Goal: Find specific page/section: Find specific page/section

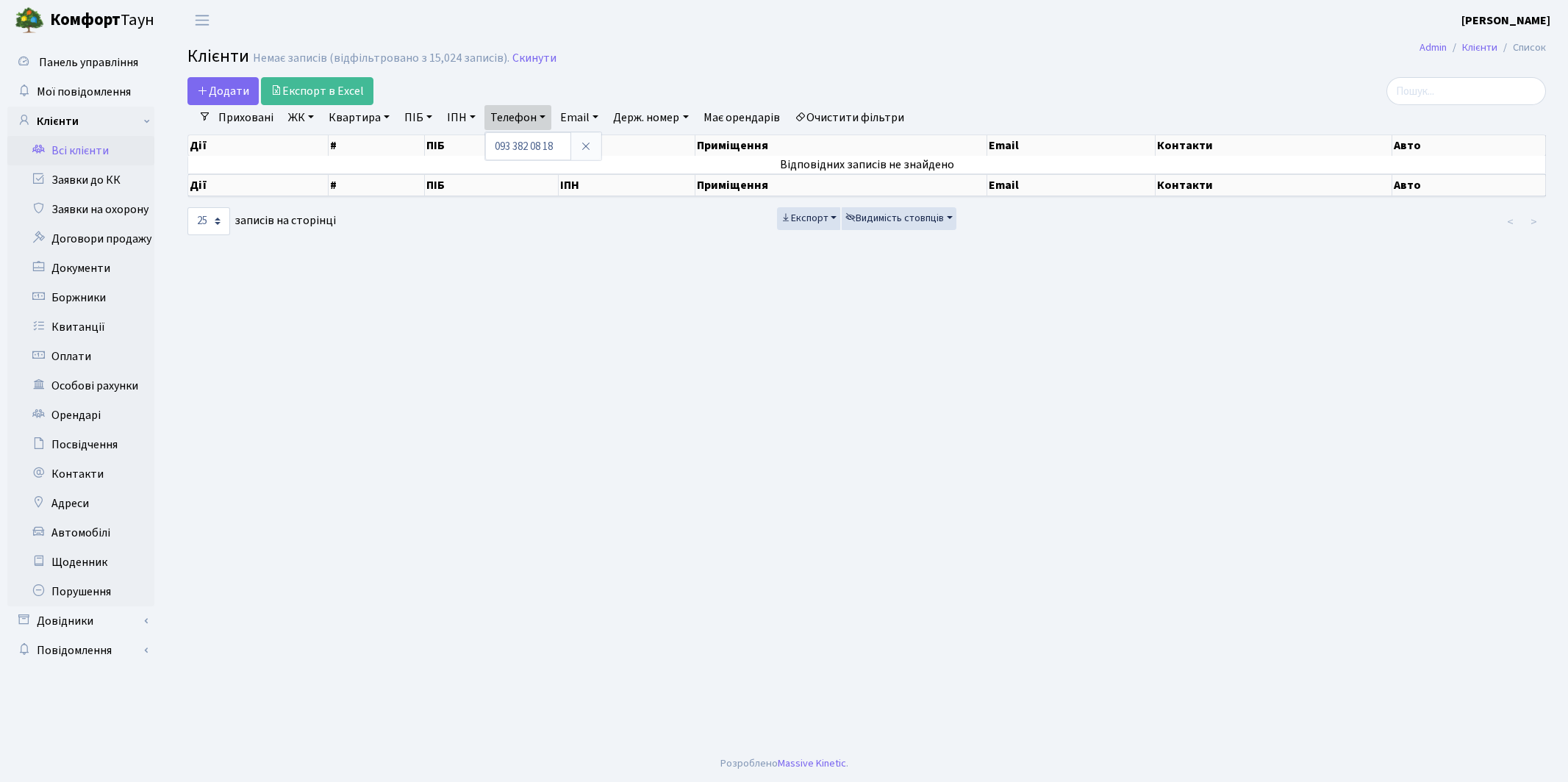
select select "25"
click at [72, 84] on span "Мої повідомлення" at bounding box center [83, 92] width 94 height 17
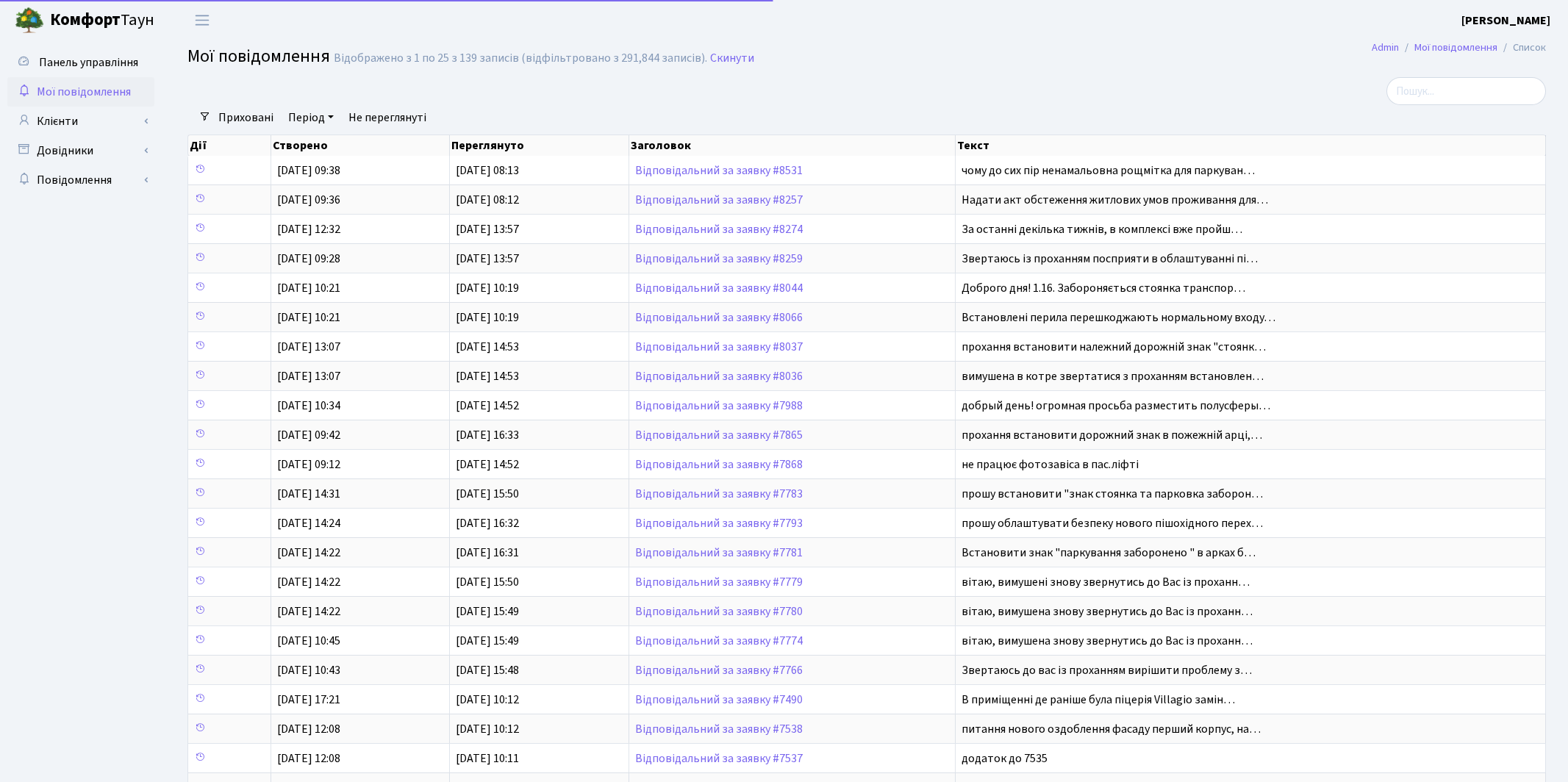
select select "25"
click at [74, 116] on link "Клієнти" at bounding box center [81, 122] width 147 height 30
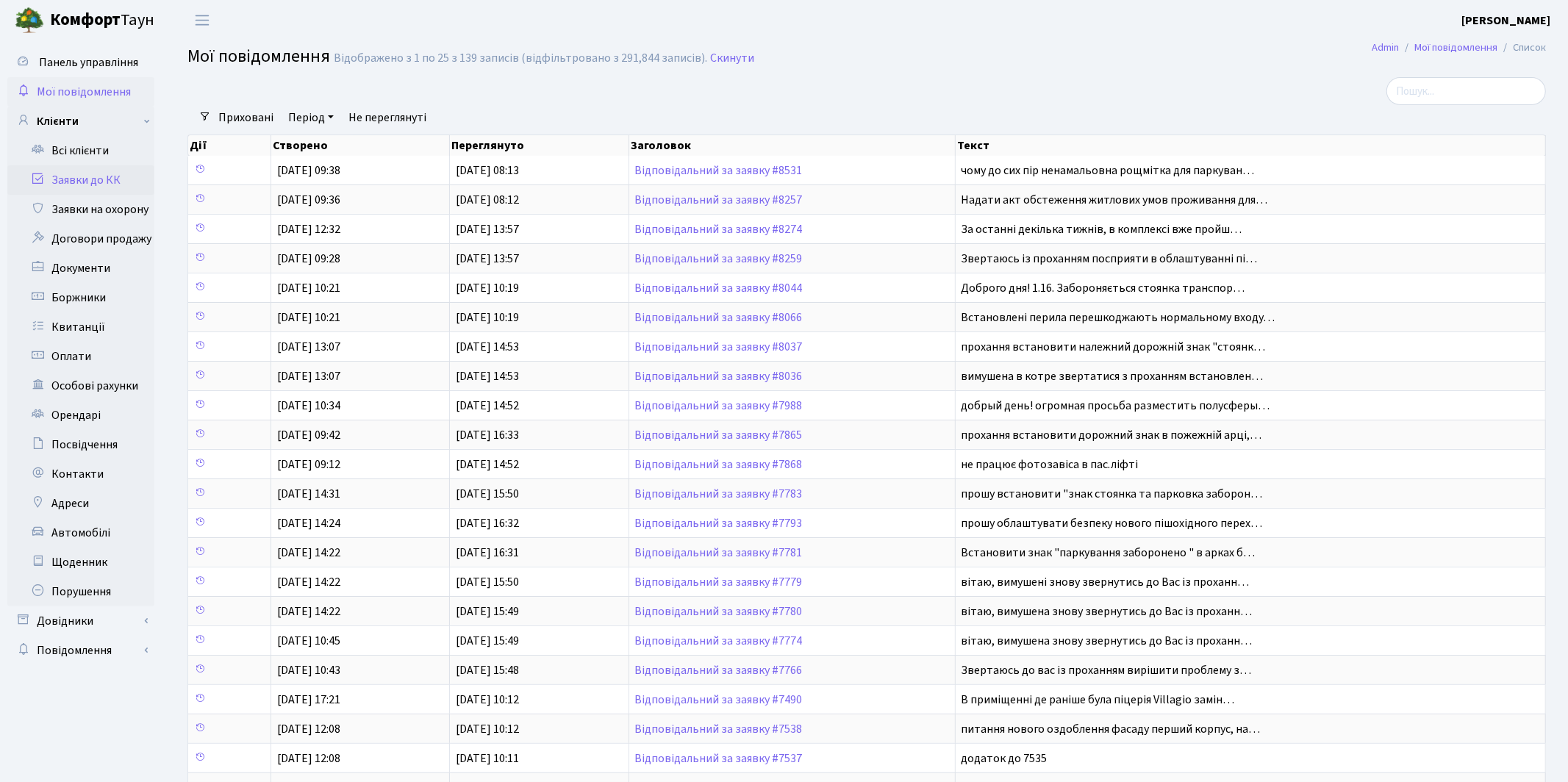
click at [92, 185] on link "Заявки до КК" at bounding box center [81, 180] width 147 height 30
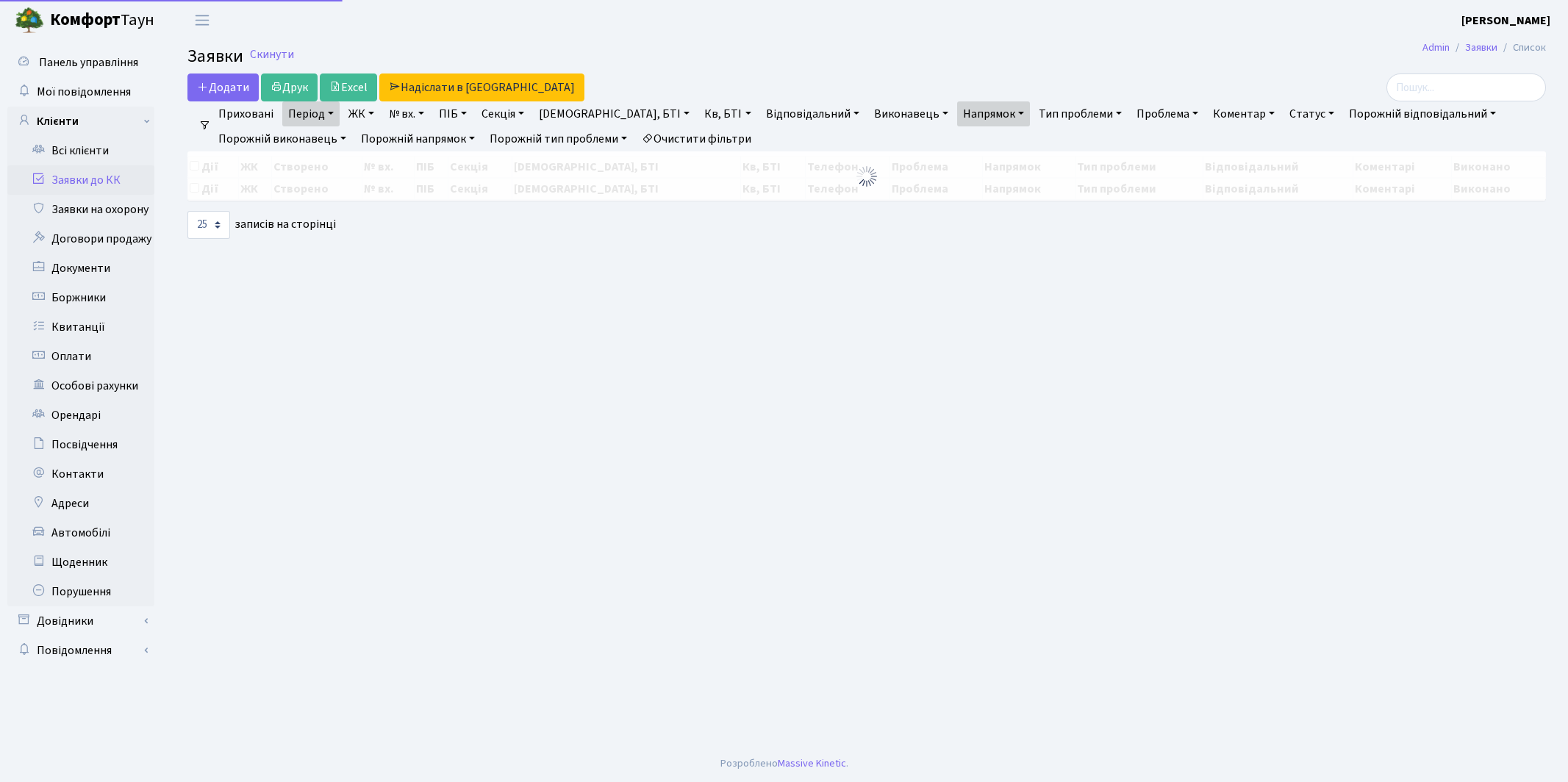
select select "25"
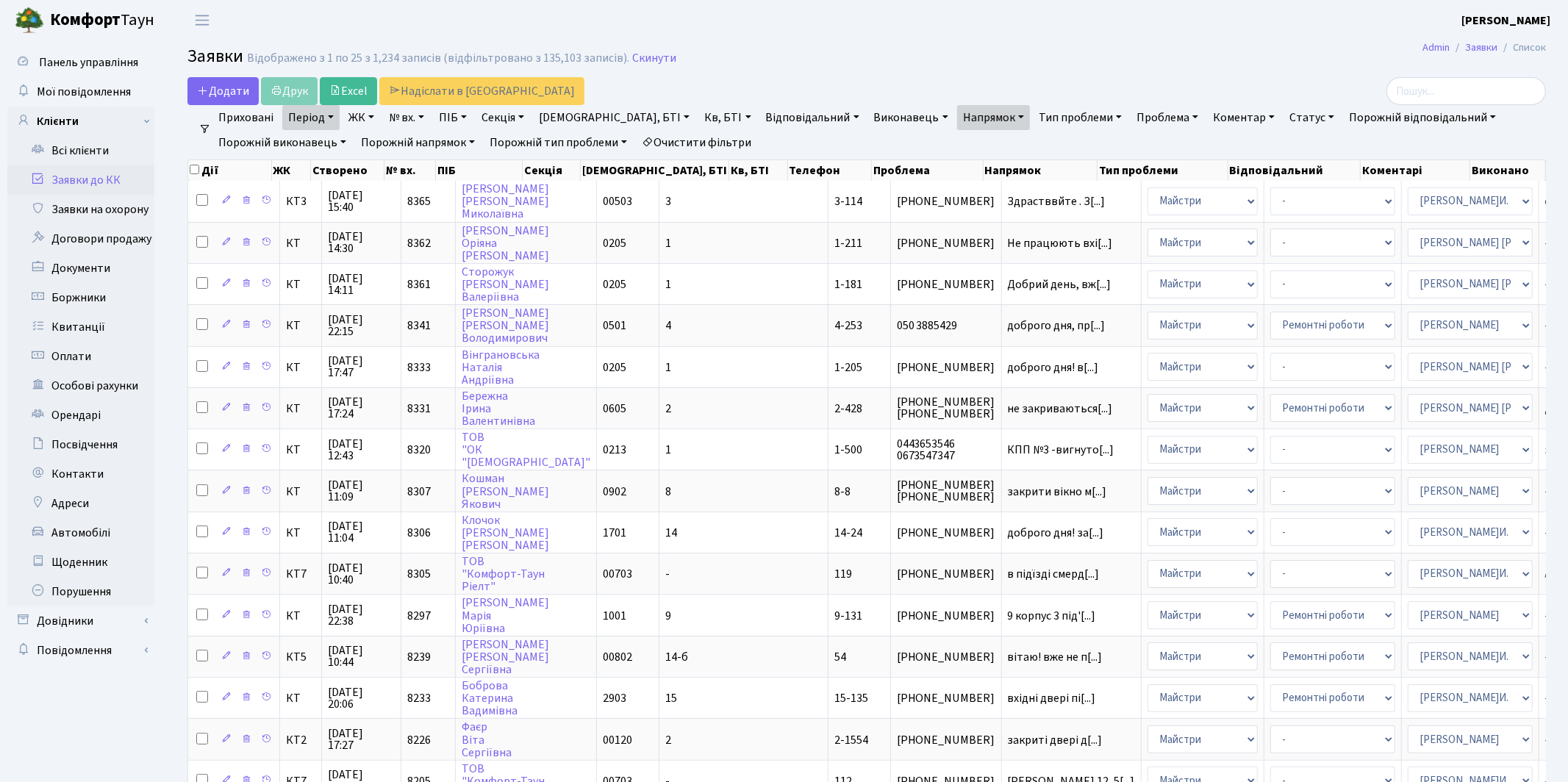
click at [957, 116] on link "Напрямок" at bounding box center [994, 117] width 73 height 25
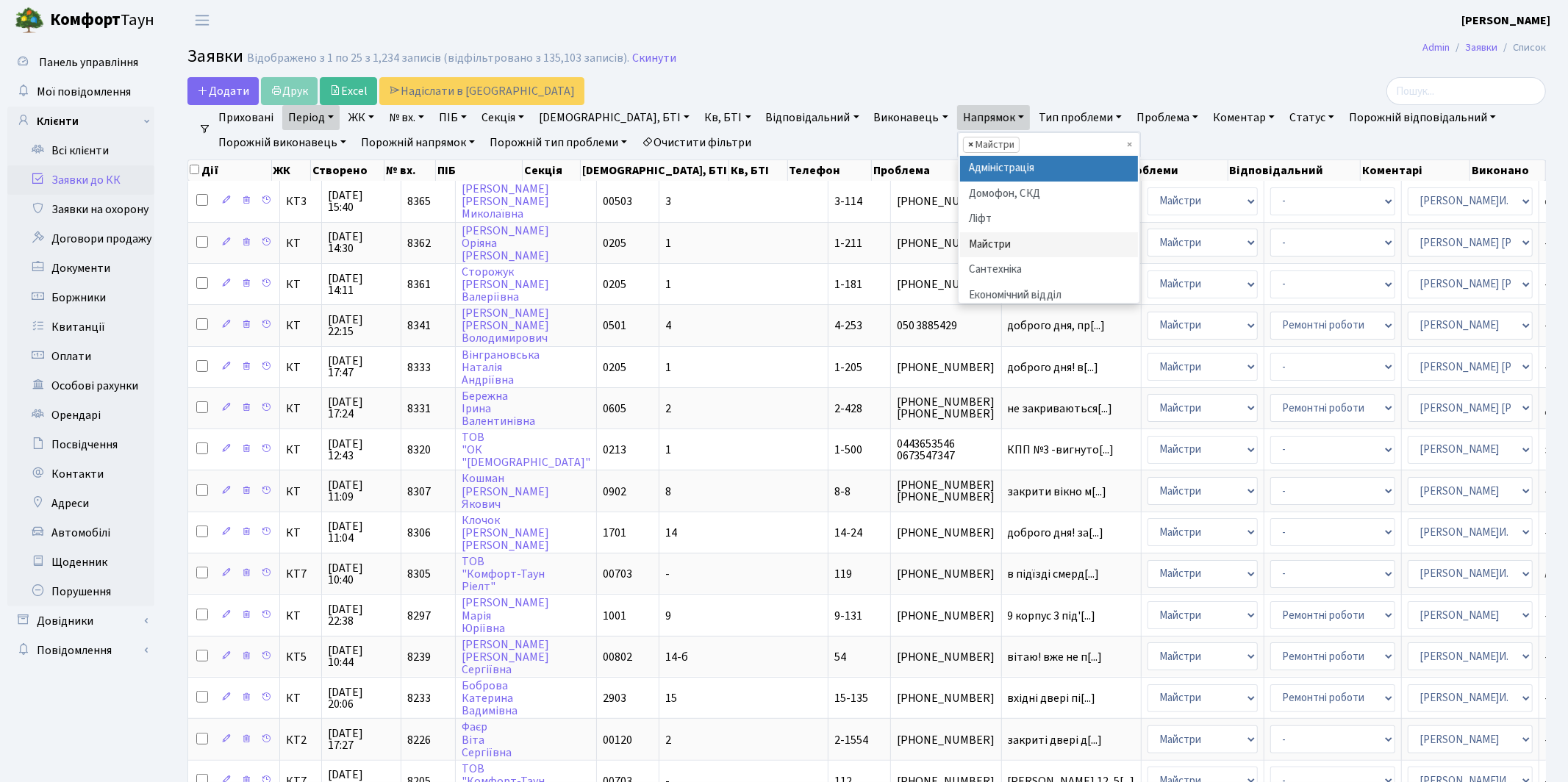
click at [968, 143] on span "×" at bounding box center [970, 145] width 5 height 15
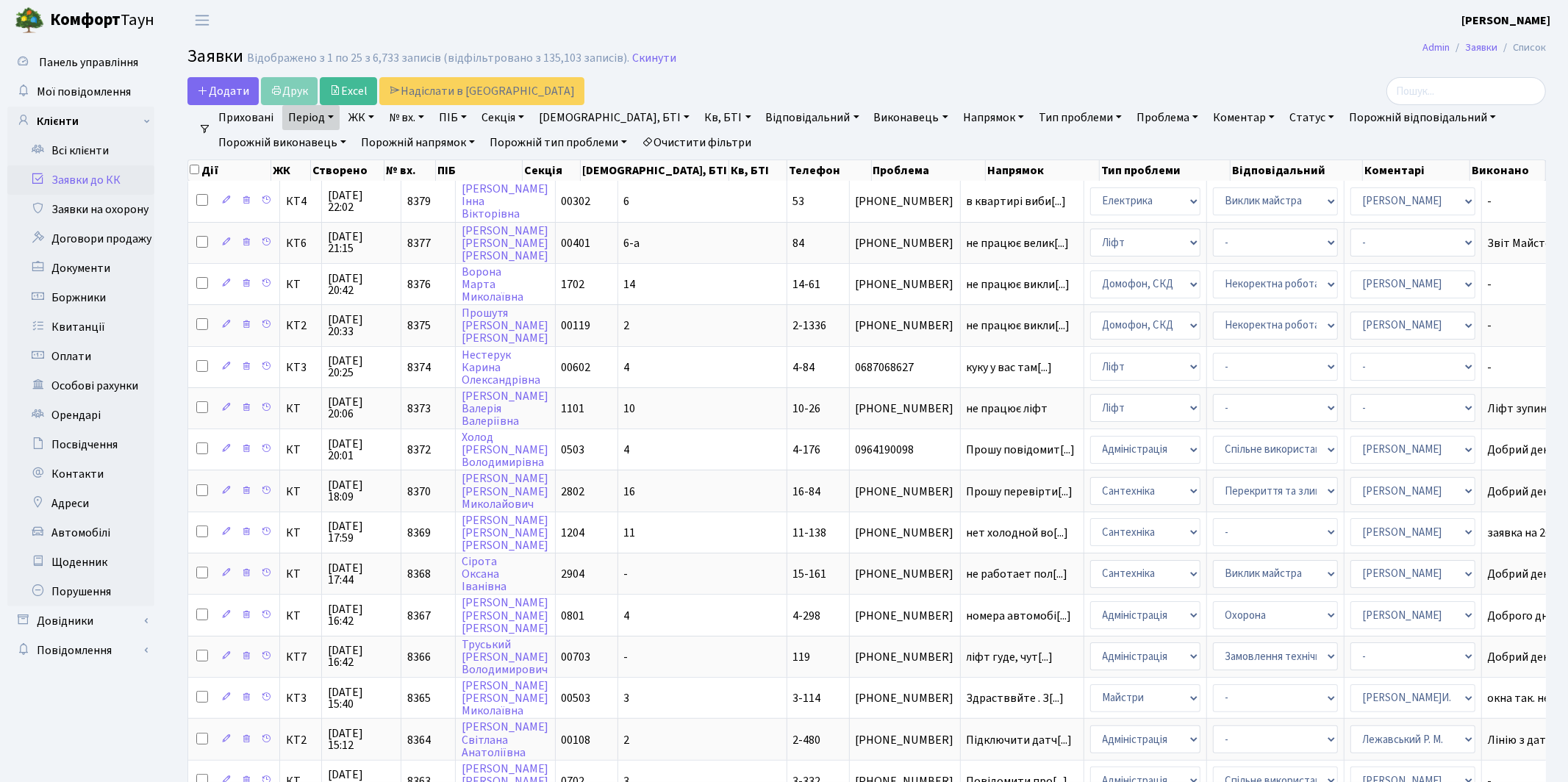
click at [303, 119] on link "Період" at bounding box center [310, 117] width 57 height 25
click at [498, 149] on icon at bounding box center [503, 146] width 12 height 12
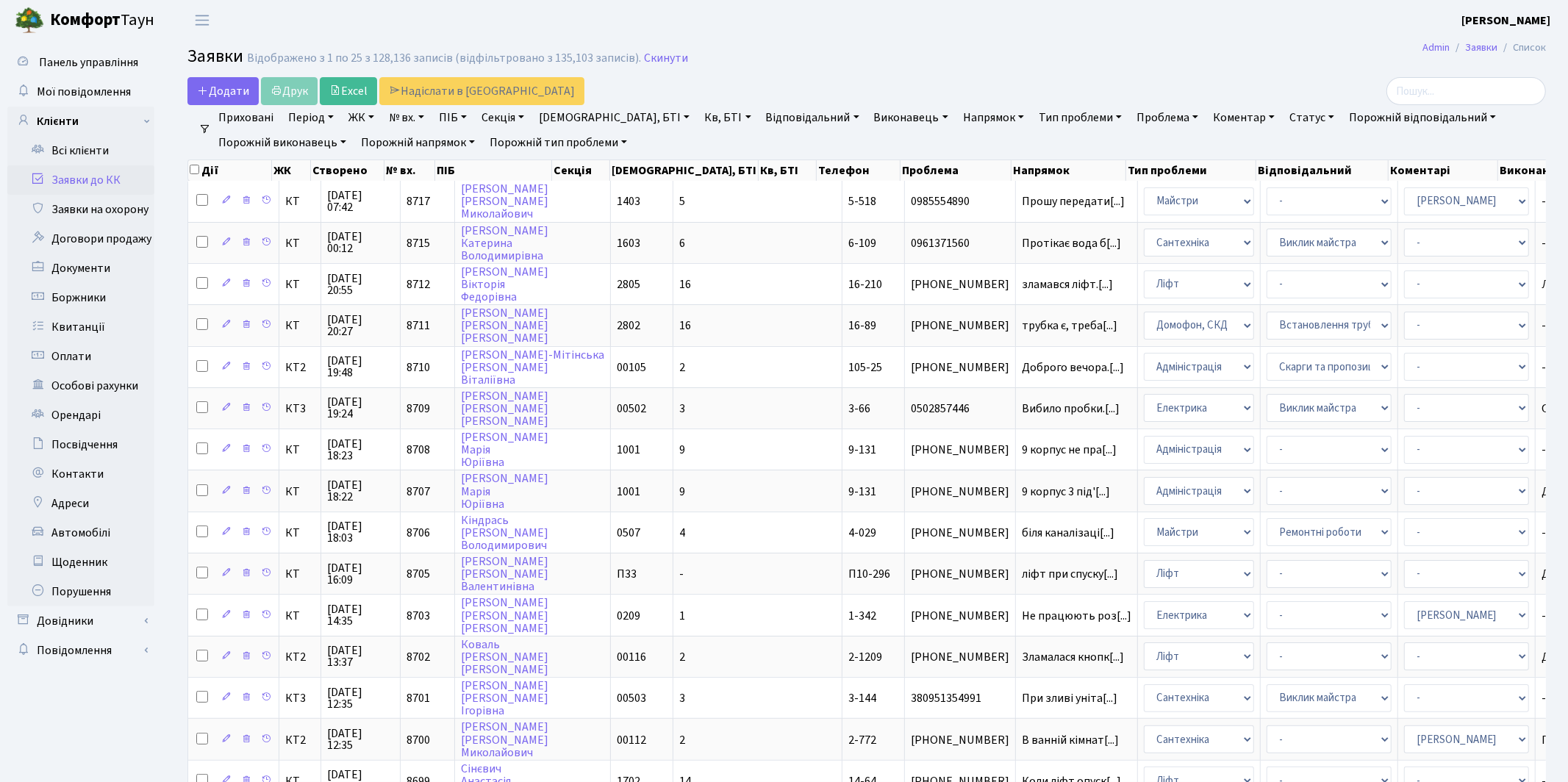
click at [298, 116] on link "Період" at bounding box center [310, 117] width 57 height 25
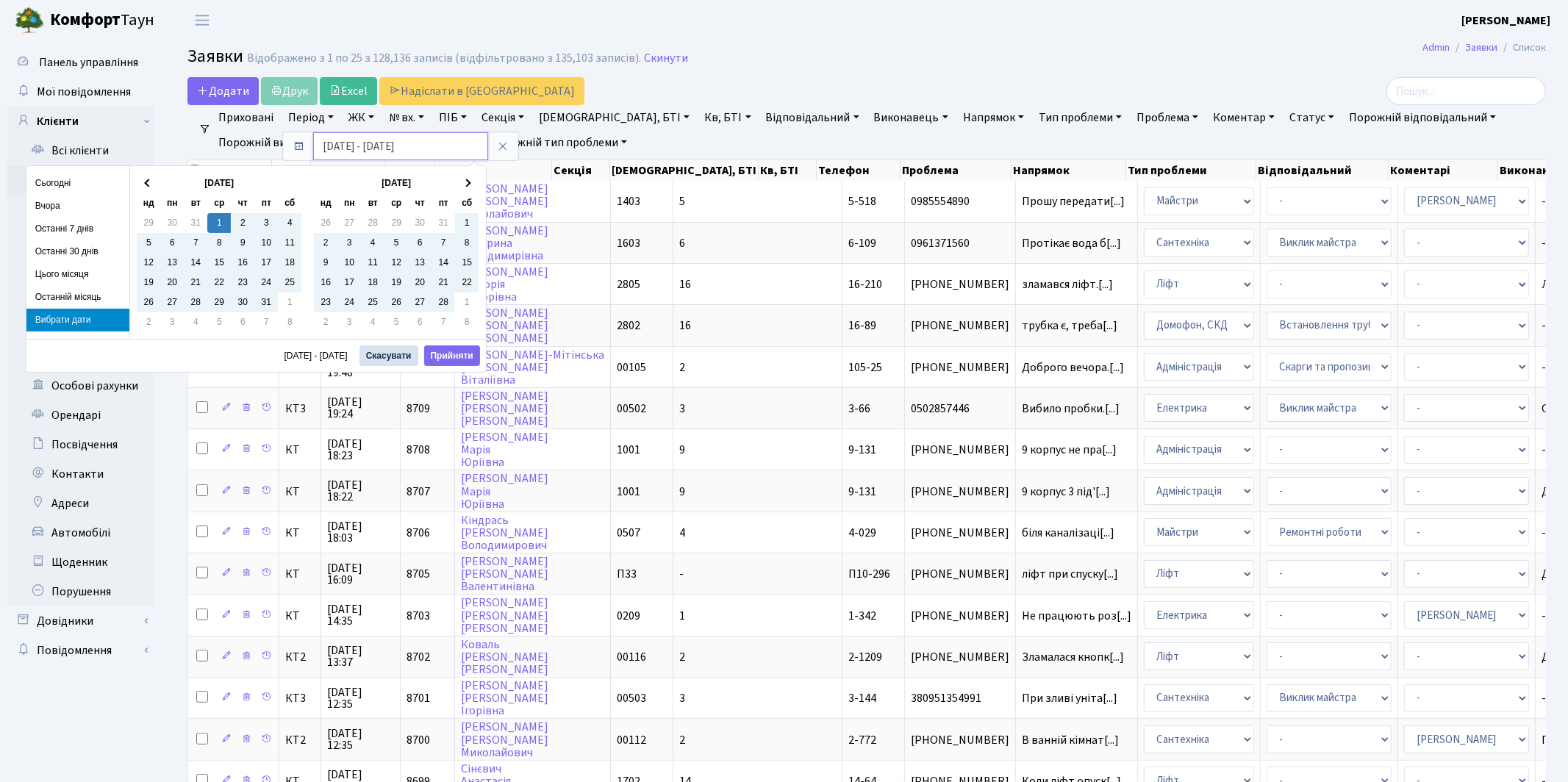
click at [401, 147] on input "01.01.2025 - 25.09.2025" at bounding box center [401, 146] width 175 height 28
click at [388, 146] on input "01.01.2025 - 25.10.2025" at bounding box center [401, 146] width 175 height 28
type input "01.01.2025 - 06.10.2025"
click at [441, 352] on button "Прийняти" at bounding box center [452, 355] width 56 height 21
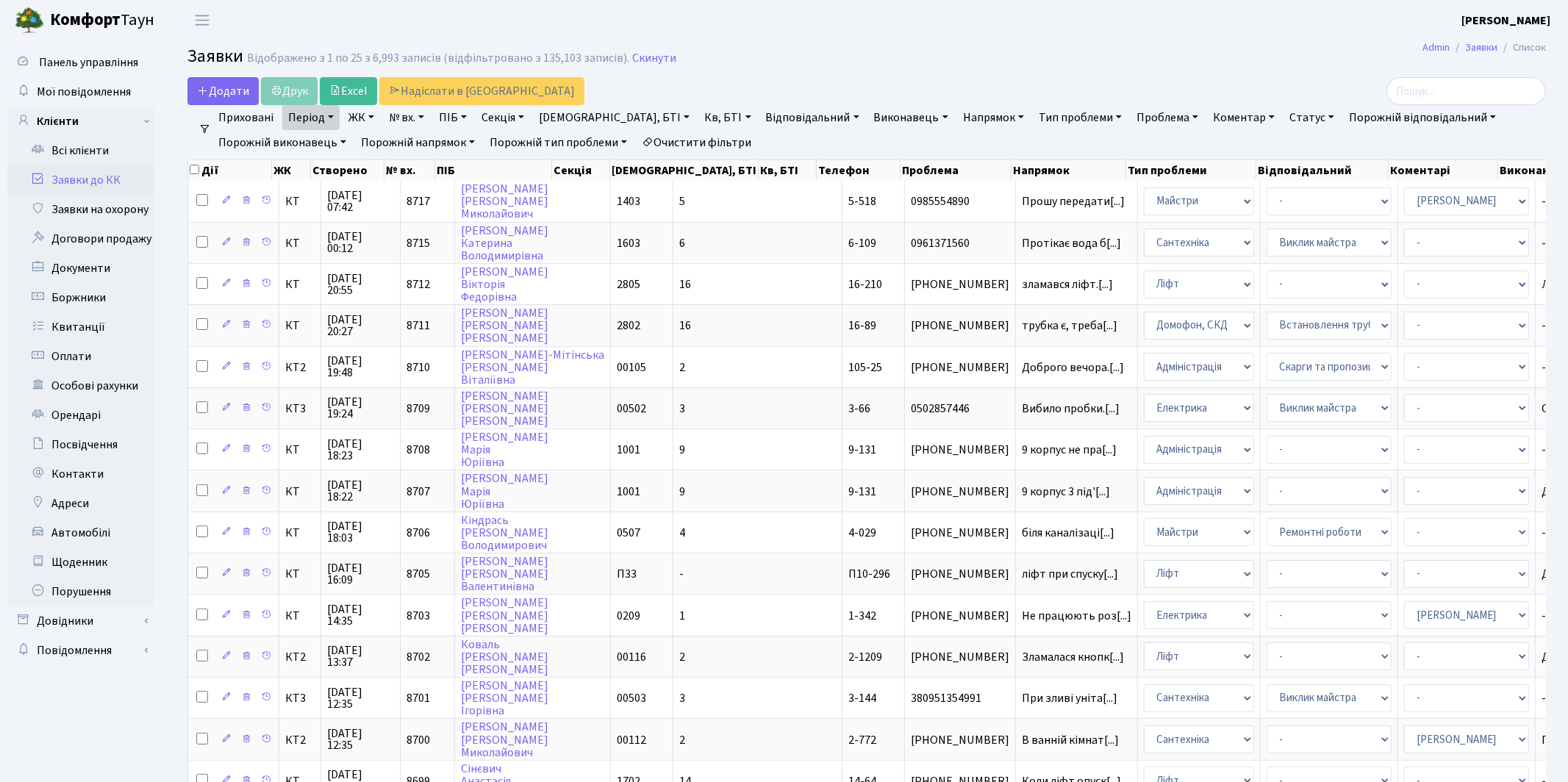
click at [1283, 116] on link "Статус" at bounding box center [1311, 117] width 56 height 25
click at [1284, 204] on link "Не виконано" at bounding box center [1342, 207] width 116 height 23
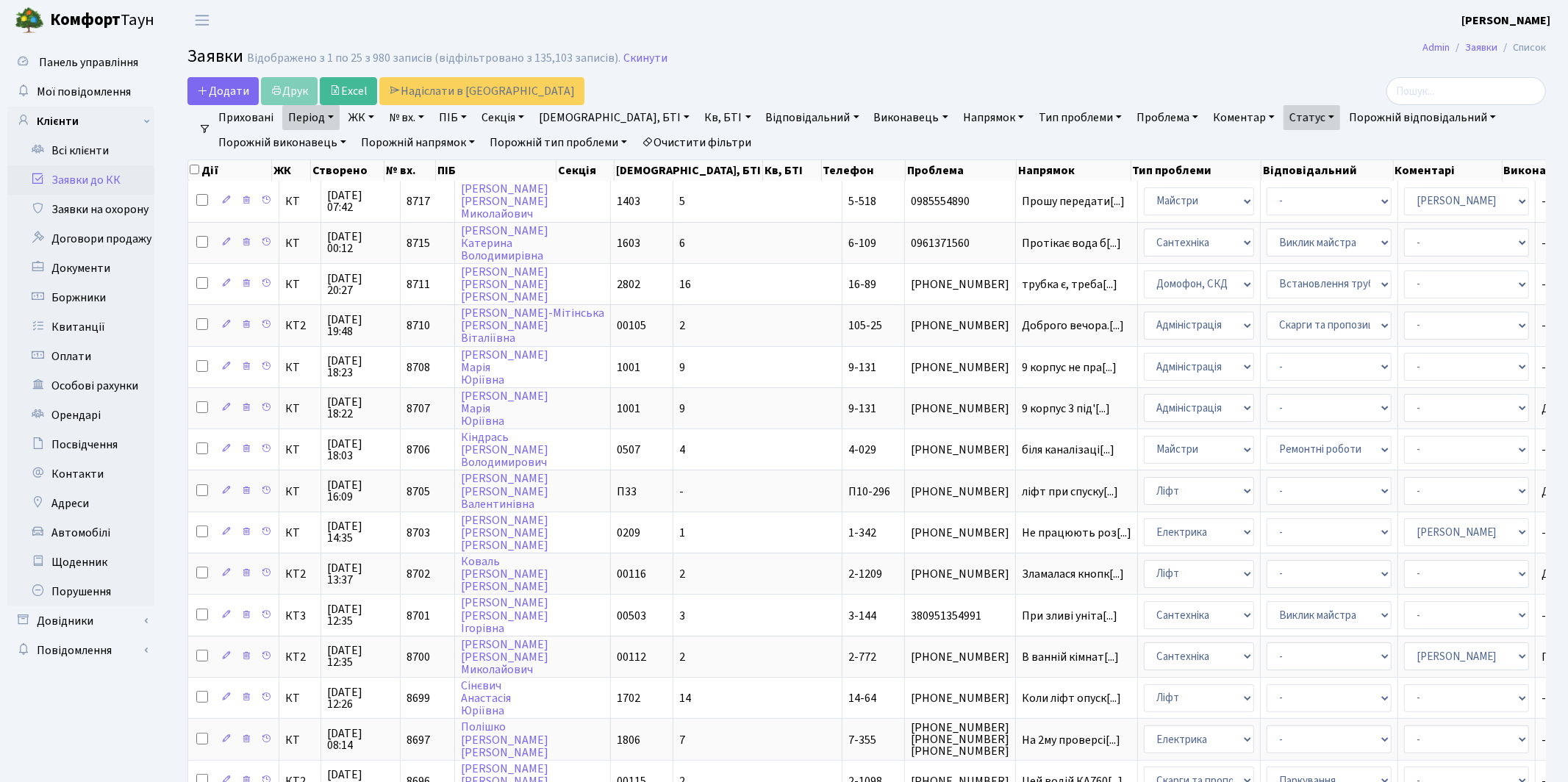
click at [957, 119] on link "Напрямок" at bounding box center [994, 117] width 73 height 25
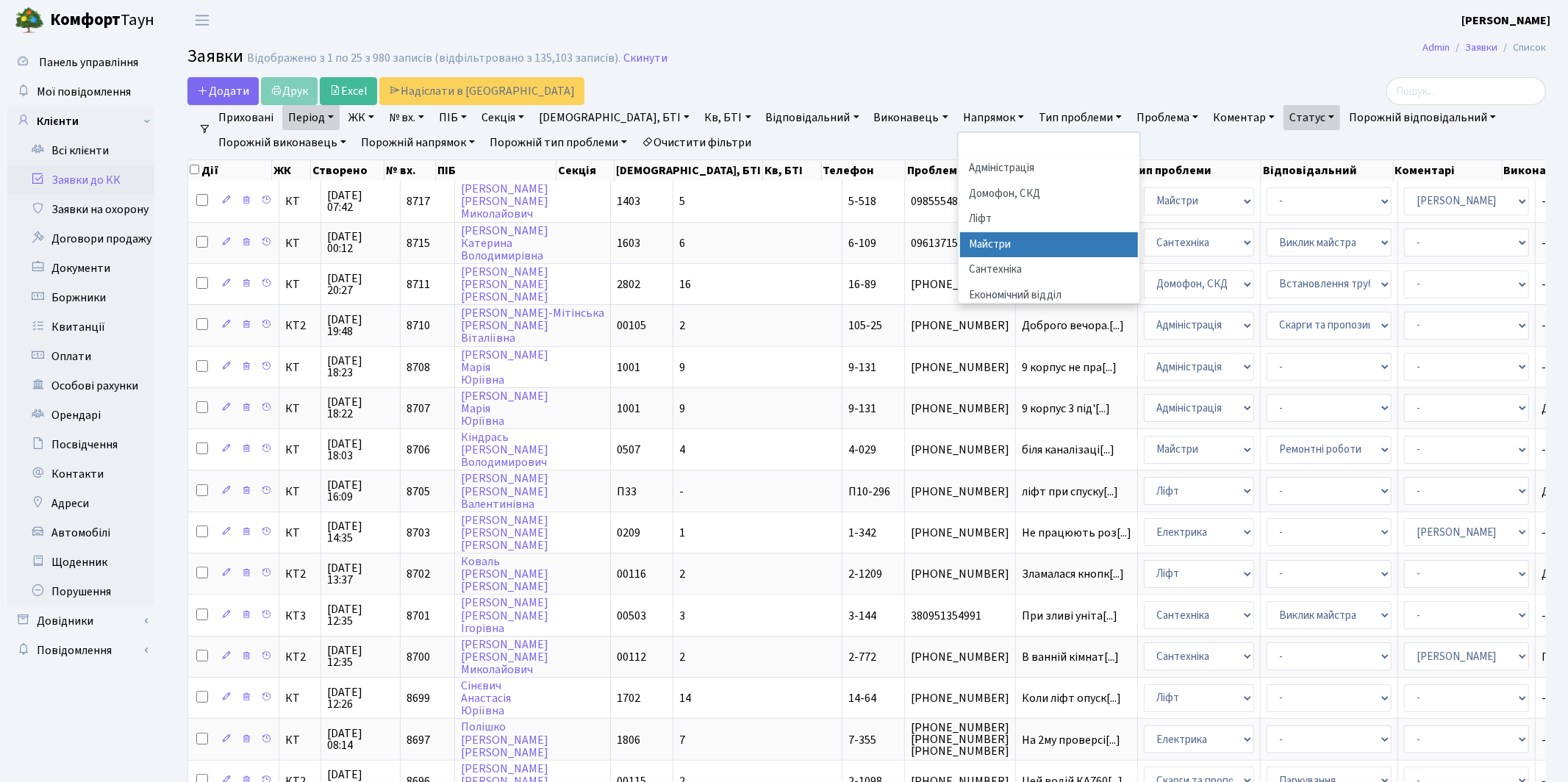
click at [960, 242] on li "Майстри" at bounding box center [1048, 245] width 178 height 26
